Goal: Obtain resource: Obtain resource

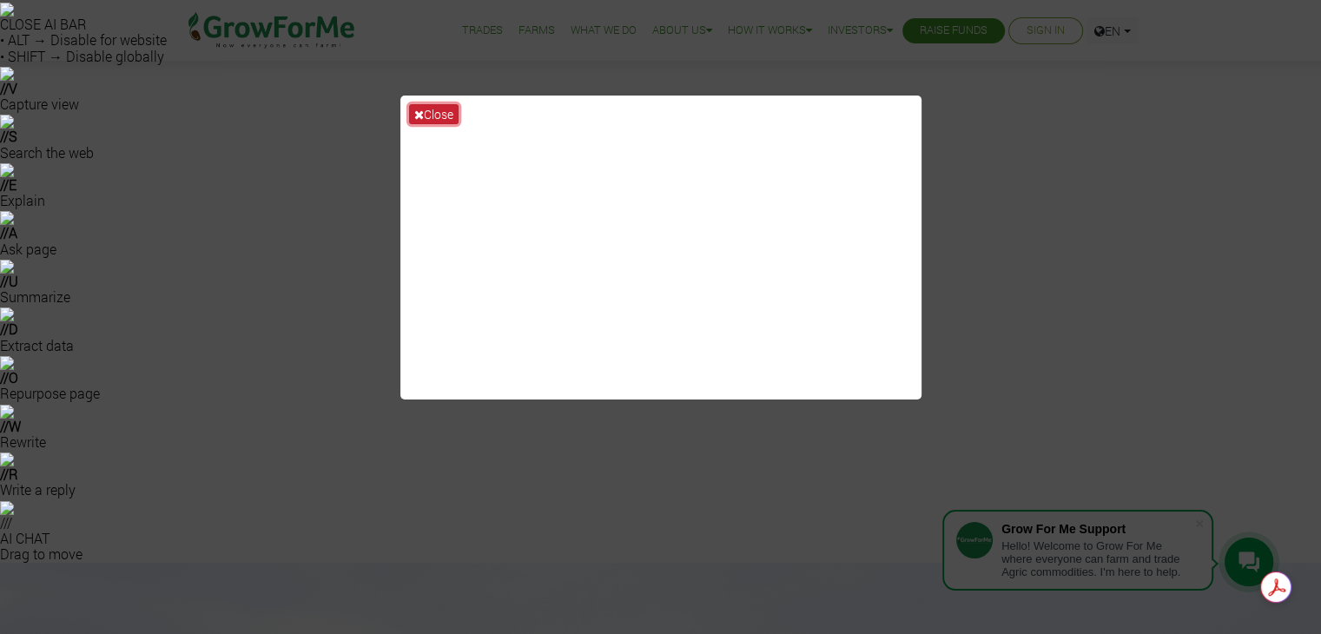
click at [446, 111] on button "Close" at bounding box center [433, 114] width 49 height 20
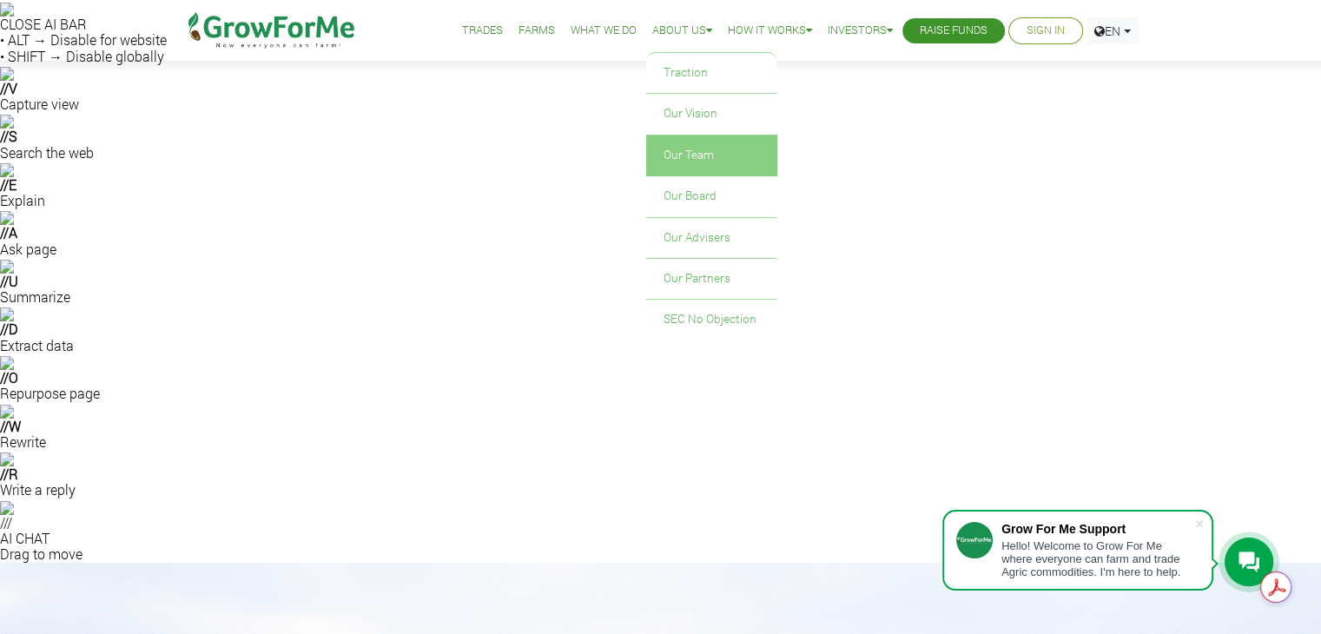
click at [708, 157] on link "Our Team" at bounding box center [711, 155] width 130 height 40
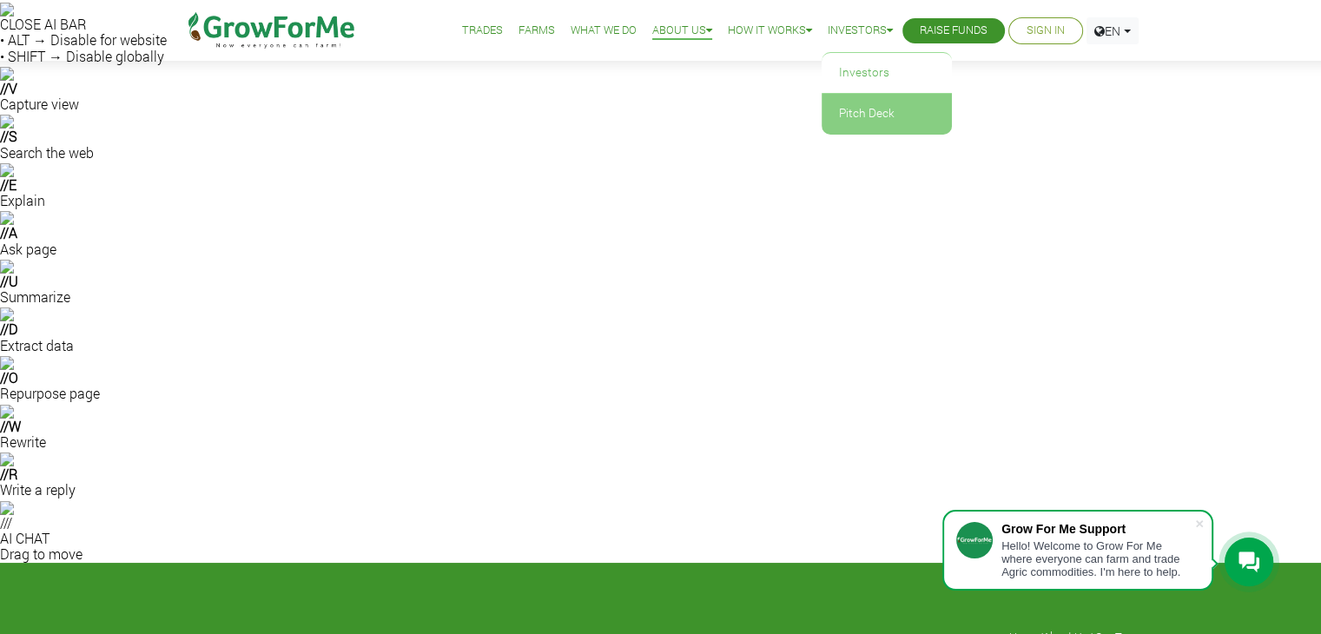
click at [879, 100] on link "Pitch Deck" at bounding box center [886, 114] width 130 height 40
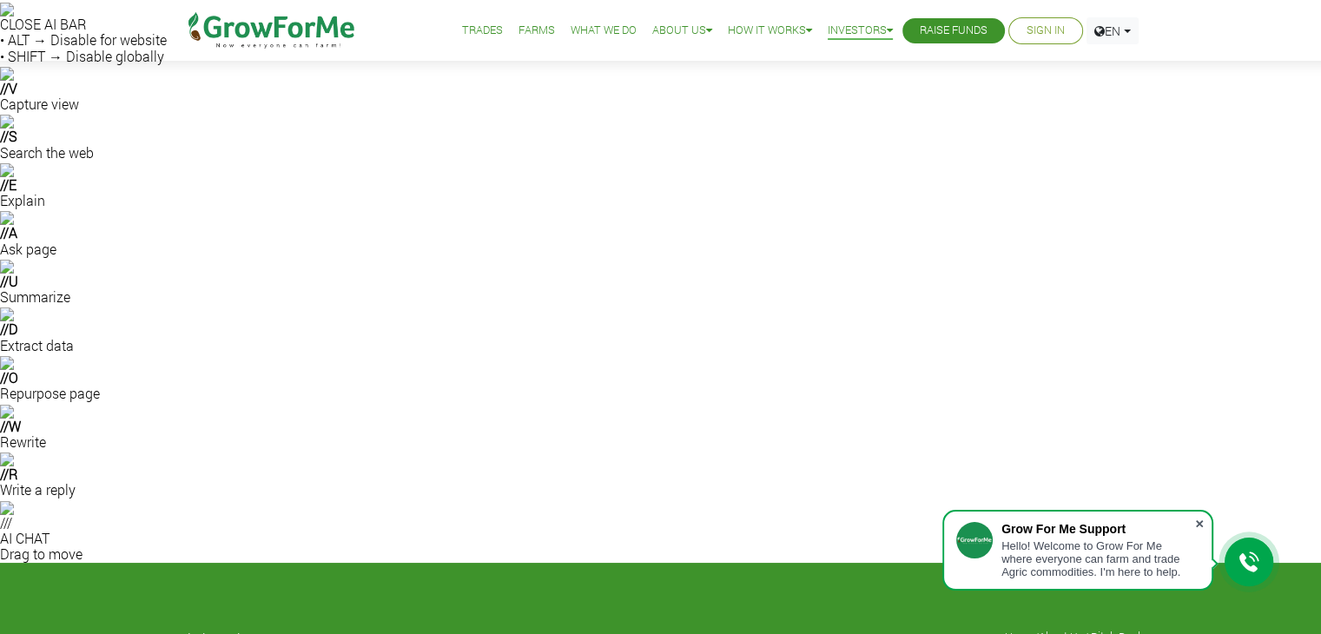
click at [1197, 524] on span at bounding box center [1198, 523] width 17 height 17
